Goal: Transaction & Acquisition: Purchase product/service

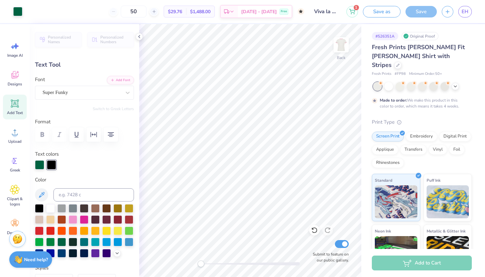
scroll to position [91, 0]
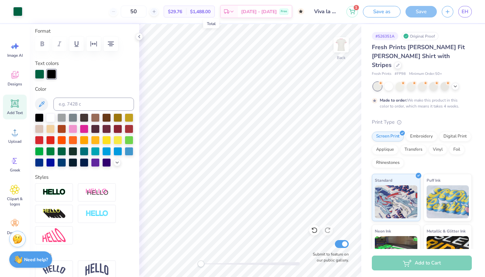
click at [211, 10] on span "$1,488.00" at bounding box center [200, 11] width 20 height 7
click at [182, 10] on span "$29.76" at bounding box center [175, 11] width 14 height 7
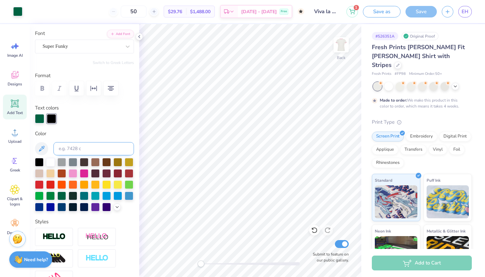
scroll to position [41, 0]
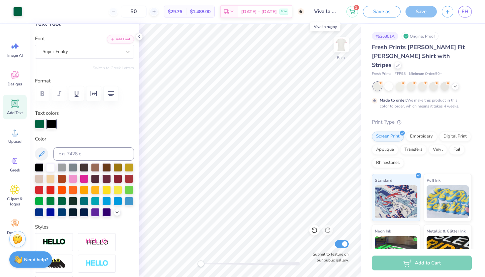
click at [325, 12] on input "Viva la rugby" at bounding box center [325, 11] width 32 height 13
click at [351, 13] on icon at bounding box center [352, 10] width 6 height 5
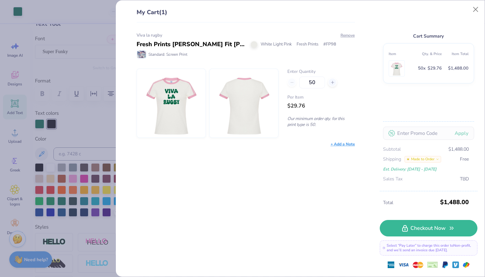
click at [289, 111] on div "Enter Quantity 50 Per Item $29.76 Our minimum order qty. for this print type is…" at bounding box center [321, 103] width 67 height 69
click at [439, 161] on div "Made to Order" at bounding box center [423, 159] width 37 height 7
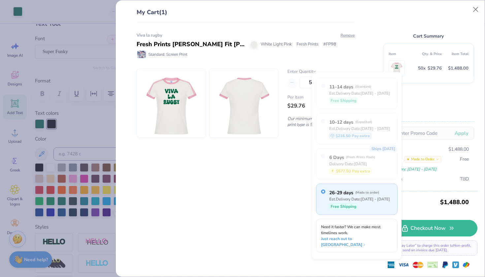
click at [264, 183] on div "Viva la rugby Fresh Prints [PERSON_NAME] Fit [PERSON_NAME] Shirt with Stripes W…" at bounding box center [243, 149] width 240 height 255
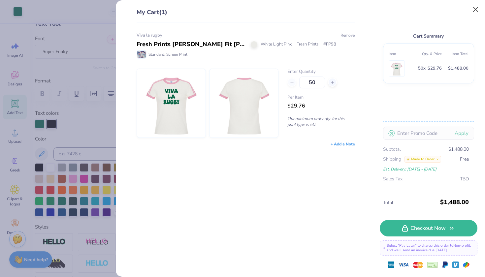
click at [473, 12] on button "Close" at bounding box center [476, 9] width 13 height 13
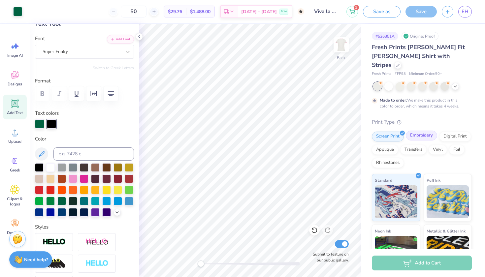
click at [424, 131] on div "Embroidery" at bounding box center [421, 136] width 31 height 10
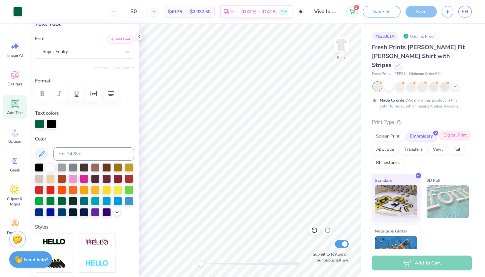
click at [457, 131] on div "Digital Print" at bounding box center [455, 136] width 32 height 10
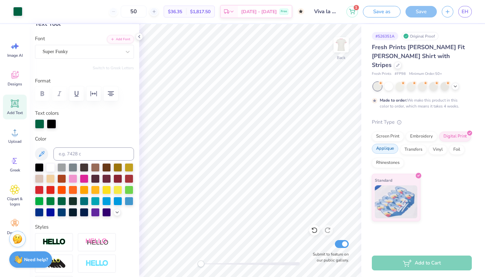
click at [389, 144] on div "Applique" at bounding box center [385, 149] width 26 height 10
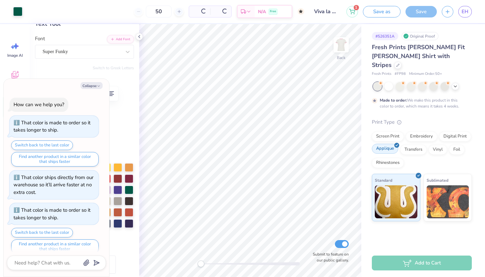
scroll to position [45, 0]
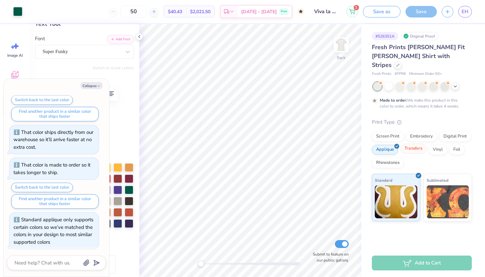
click at [401, 144] on div "Transfers" at bounding box center [413, 149] width 26 height 10
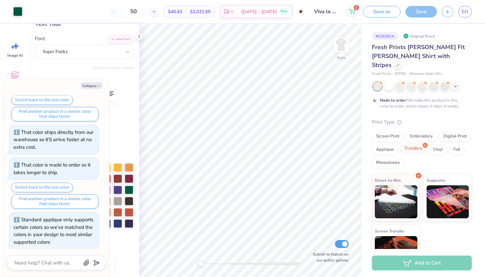
scroll to position [85, 0]
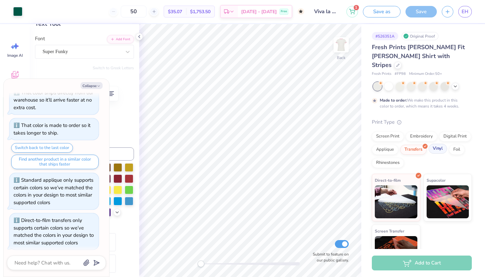
click at [447, 143] on div at bounding box center [446, 146] width 6 height 6
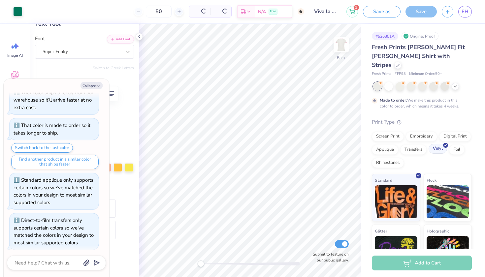
scroll to position [124, 0]
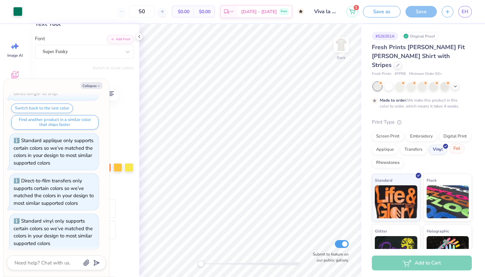
click at [455, 144] on div "Foil" at bounding box center [457, 149] width 16 height 10
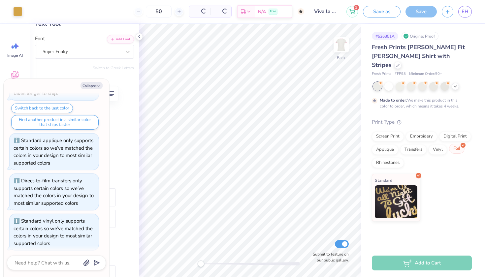
scroll to position [164, 0]
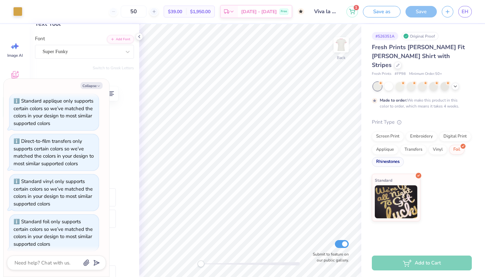
click at [393, 157] on div "Rhinestones" at bounding box center [388, 162] width 32 height 10
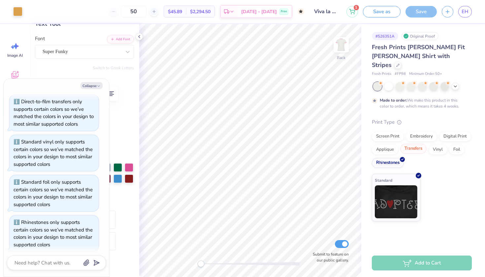
click at [423, 144] on div "Transfers" at bounding box center [413, 149] width 26 height 10
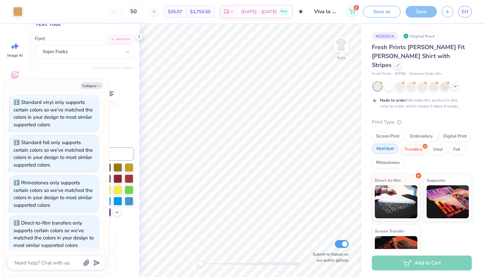
click at [390, 144] on div "Applique" at bounding box center [385, 149] width 26 height 10
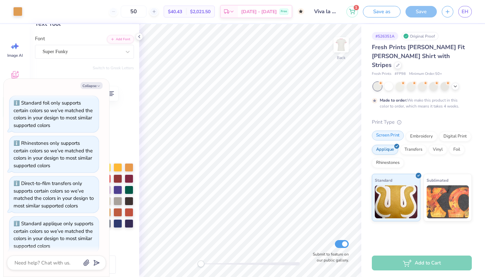
click at [390, 131] on div "Screen Print" at bounding box center [388, 136] width 32 height 10
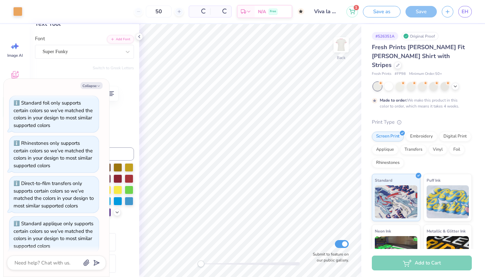
scroll to position [323, 0]
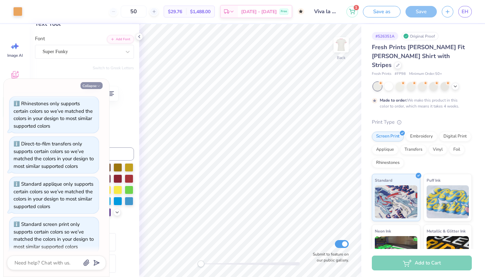
click at [99, 84] on button "Collapse" at bounding box center [92, 85] width 22 height 7
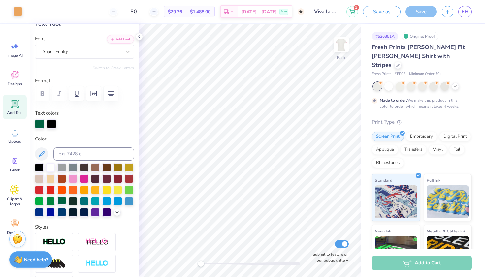
click at [60, 201] on div at bounding box center [61, 200] width 9 height 9
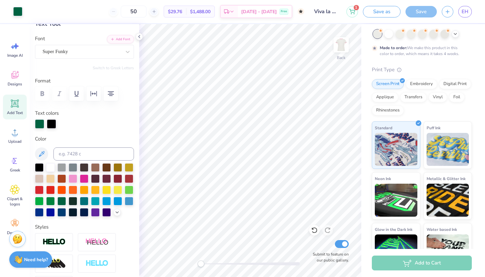
scroll to position [53, 0]
click at [449, 132] on img at bounding box center [448, 148] width 43 height 33
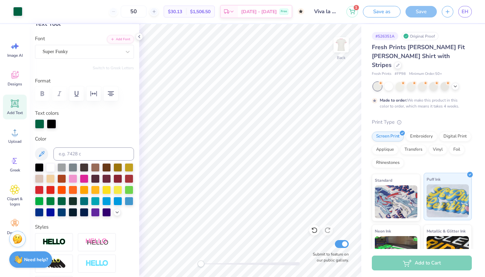
scroll to position [0, 0]
click at [429, 260] on div "Add to Cart" at bounding box center [422, 263] width 100 height 15
click at [353, 13] on icon at bounding box center [352, 10] width 6 height 5
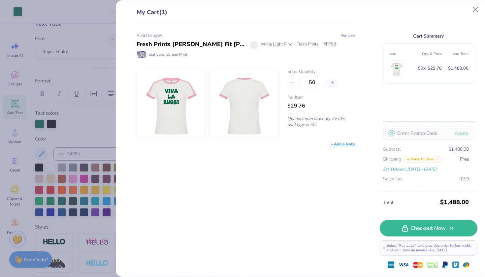
click at [110, 114] on div "My Cart (1) Viva la rugby Fresh Prints [PERSON_NAME] Fit [PERSON_NAME] Shirt wi…" at bounding box center [242, 138] width 485 height 277
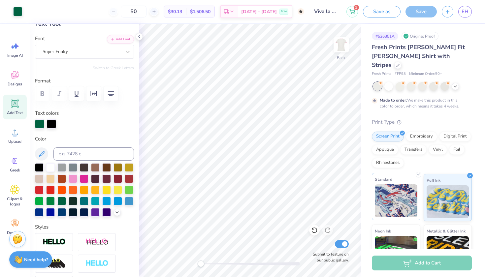
click at [397, 185] on img at bounding box center [396, 201] width 43 height 33
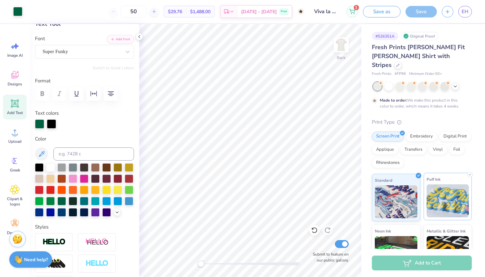
click at [451, 190] on img at bounding box center [448, 201] width 43 height 33
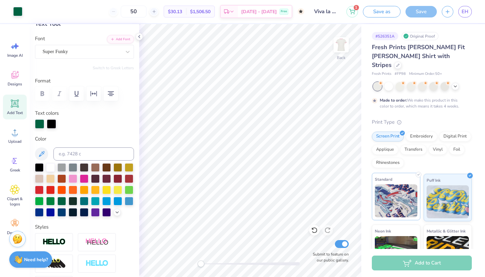
click at [397, 191] on img at bounding box center [396, 201] width 43 height 33
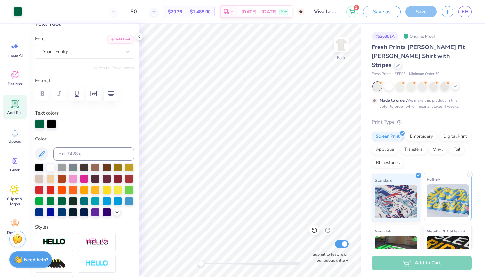
click at [436, 194] on img at bounding box center [448, 201] width 43 height 33
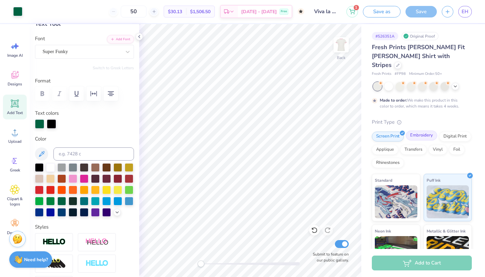
click at [422, 131] on div "Embroidery" at bounding box center [421, 136] width 31 height 10
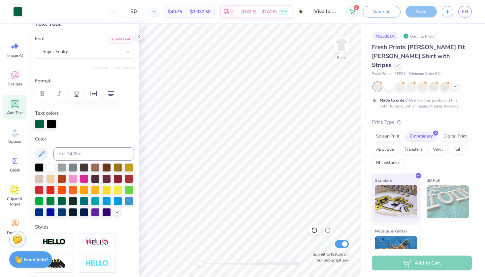
click at [425, 187] on div "3D Puff" at bounding box center [448, 198] width 49 height 48
click at [451, 188] on img at bounding box center [448, 202] width 43 height 33
click at [395, 235] on img at bounding box center [396, 251] width 43 height 33
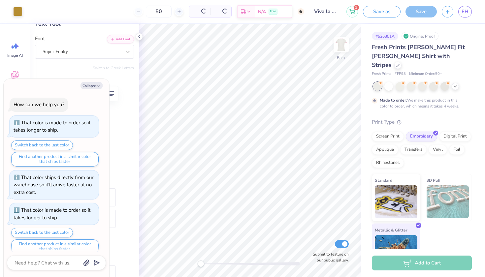
scroll to position [369, 0]
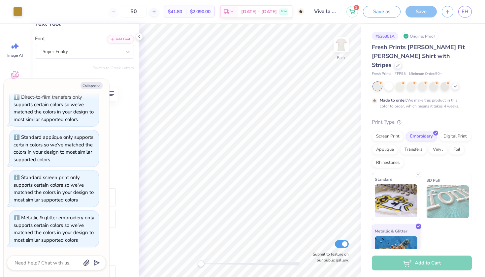
click at [399, 187] on img at bounding box center [396, 201] width 43 height 33
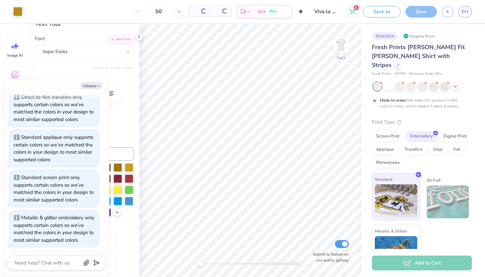
scroll to position [409, 0]
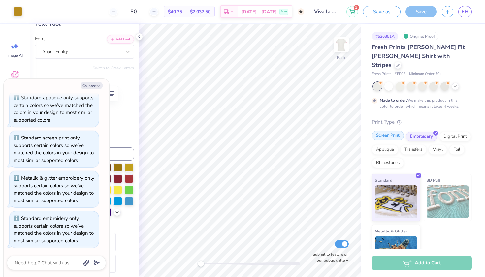
click at [391, 131] on div "Screen Print" at bounding box center [388, 136] width 32 height 10
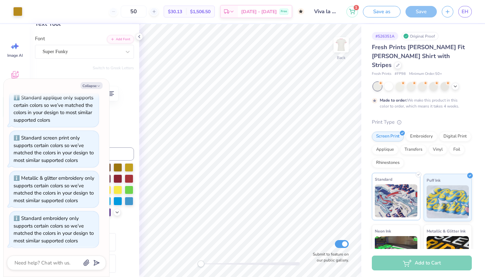
click at [383, 185] on img at bounding box center [396, 201] width 43 height 33
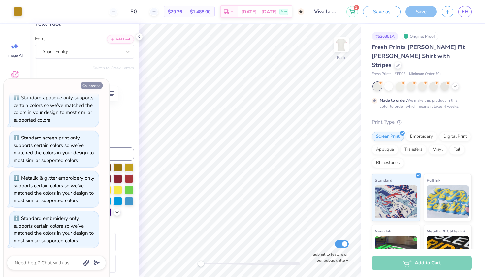
click at [98, 83] on button "Collapse" at bounding box center [92, 85] width 22 height 7
type textarea "x"
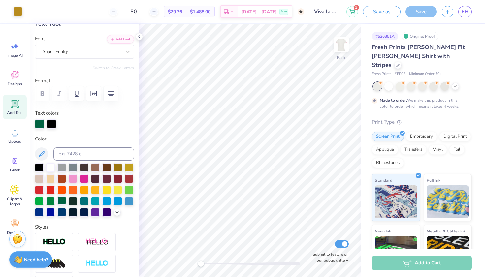
click at [59, 201] on div at bounding box center [61, 200] width 9 height 9
click at [343, 247] on input "Submit to feature on our public gallery." at bounding box center [342, 244] width 14 height 8
checkbox input "false"
click at [16, 195] on div "Clipart & logos" at bounding box center [15, 196] width 24 height 30
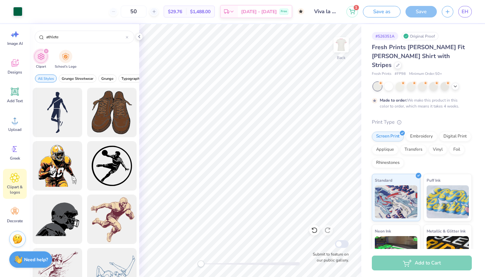
scroll to position [12, 0]
click at [16, 209] on circle at bounding box center [15, 209] width 5 height 5
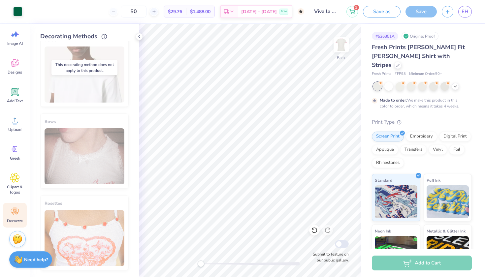
scroll to position [392, 0]
click at [18, 176] on icon at bounding box center [15, 178] width 10 height 10
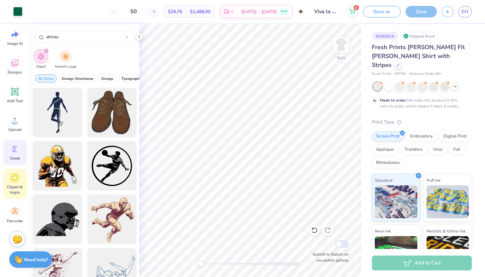
click at [12, 150] on circle at bounding box center [14, 149] width 5 height 5
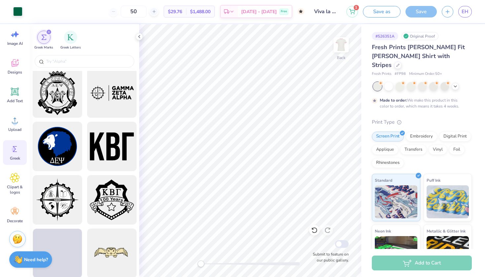
scroll to position [913, 0]
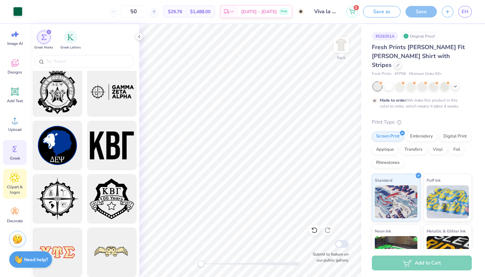
click at [24, 184] on div "Clipart & logos" at bounding box center [15, 184] width 24 height 30
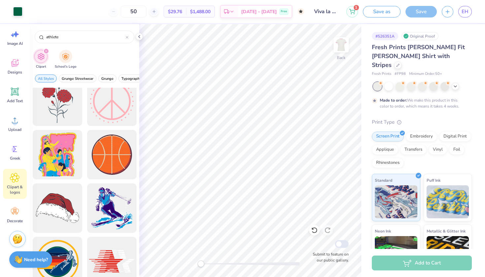
scroll to position [2966, 0]
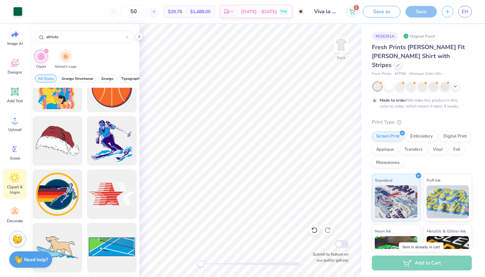
click at [410, 262] on div "Add to Cart" at bounding box center [422, 263] width 100 height 15
click at [357, 10] on button "1" at bounding box center [353, 11] width 12 height 12
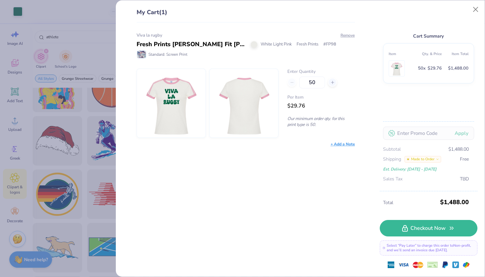
click at [395, 57] on th "Item" at bounding box center [402, 54] width 27 height 10
click at [440, 58] on th "Qty. & Price" at bounding box center [428, 54] width 27 height 10
click at [431, 69] on span "$29.76" at bounding box center [435, 69] width 14 height 8
